Goal: Task Accomplishment & Management: Manage account settings

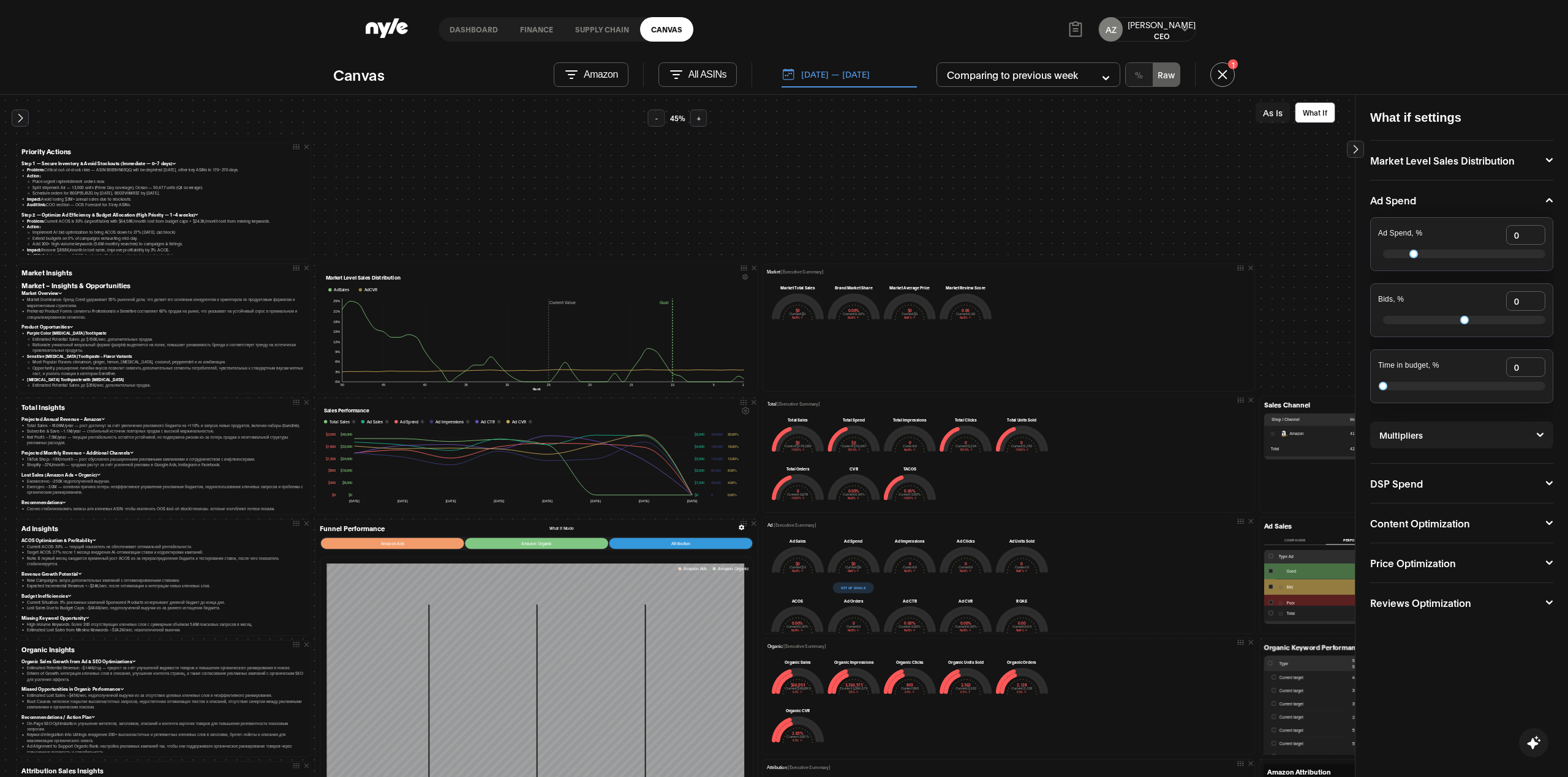
click at [1187, 29] on icon at bounding box center [1184, 29] width 8 height 7
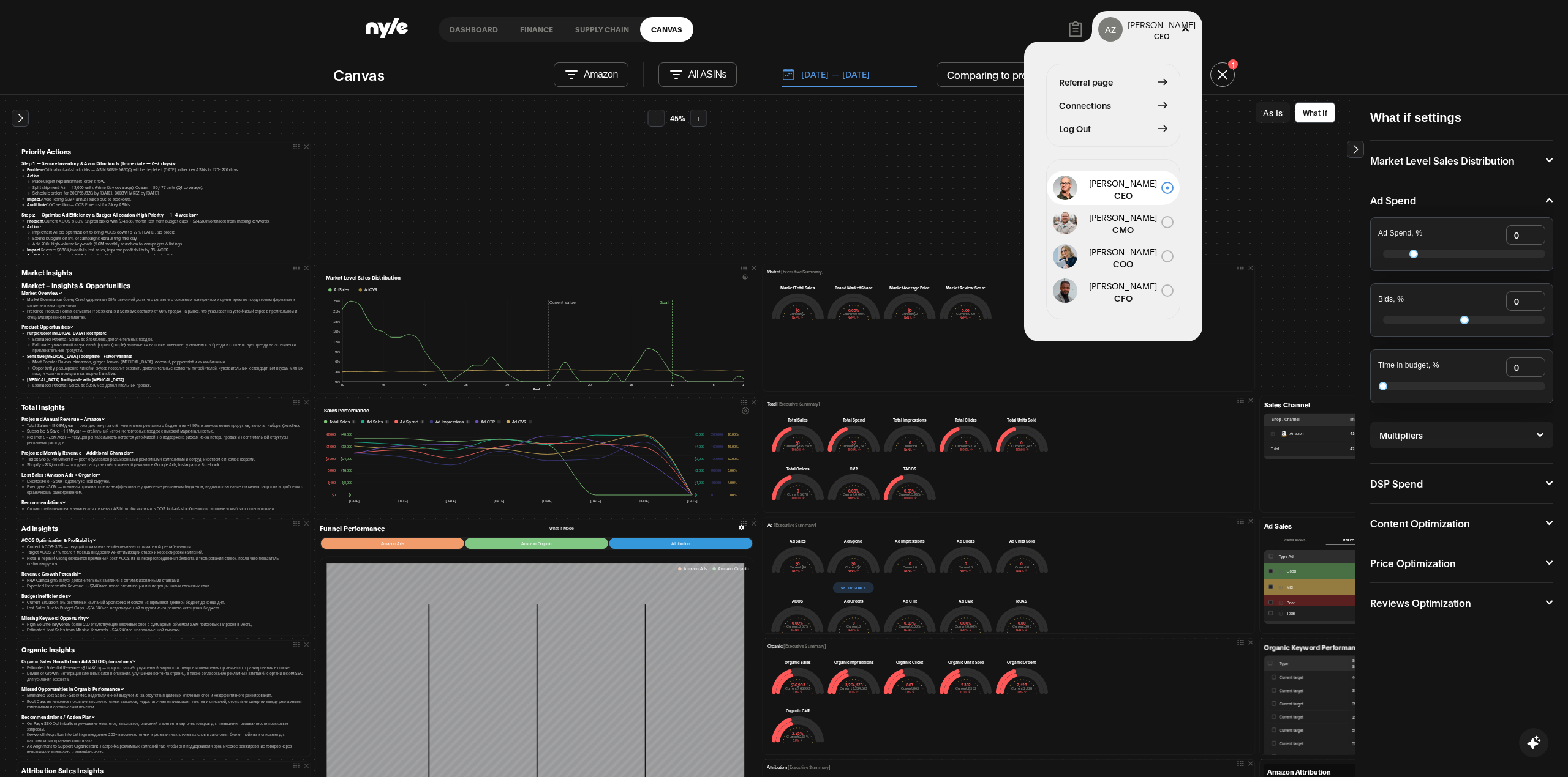
click at [1091, 122] on span "Log Out" at bounding box center [1074, 128] width 32 height 13
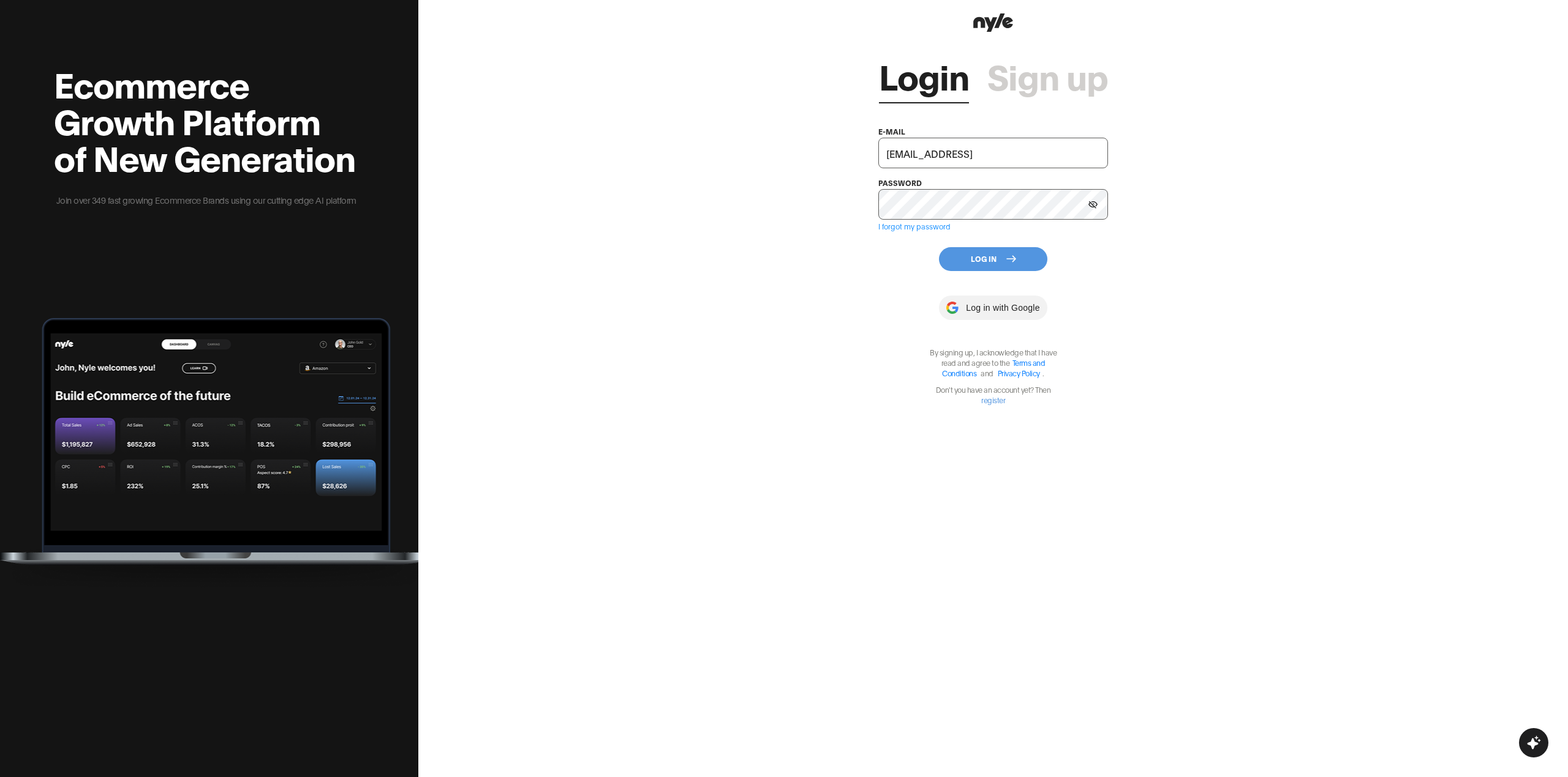
drag, startPoint x: 994, startPoint y: 150, endPoint x: 696, endPoint y: 130, distance: 298.7
click at [702, 130] on div "Login Sign up e-mail [EMAIL_ADDRESS] password I forgot my password Log In Log i…" at bounding box center [993, 388] width 1149 height 777
type input "с"
type input "conta"
